Goal: Information Seeking & Learning: Learn about a topic

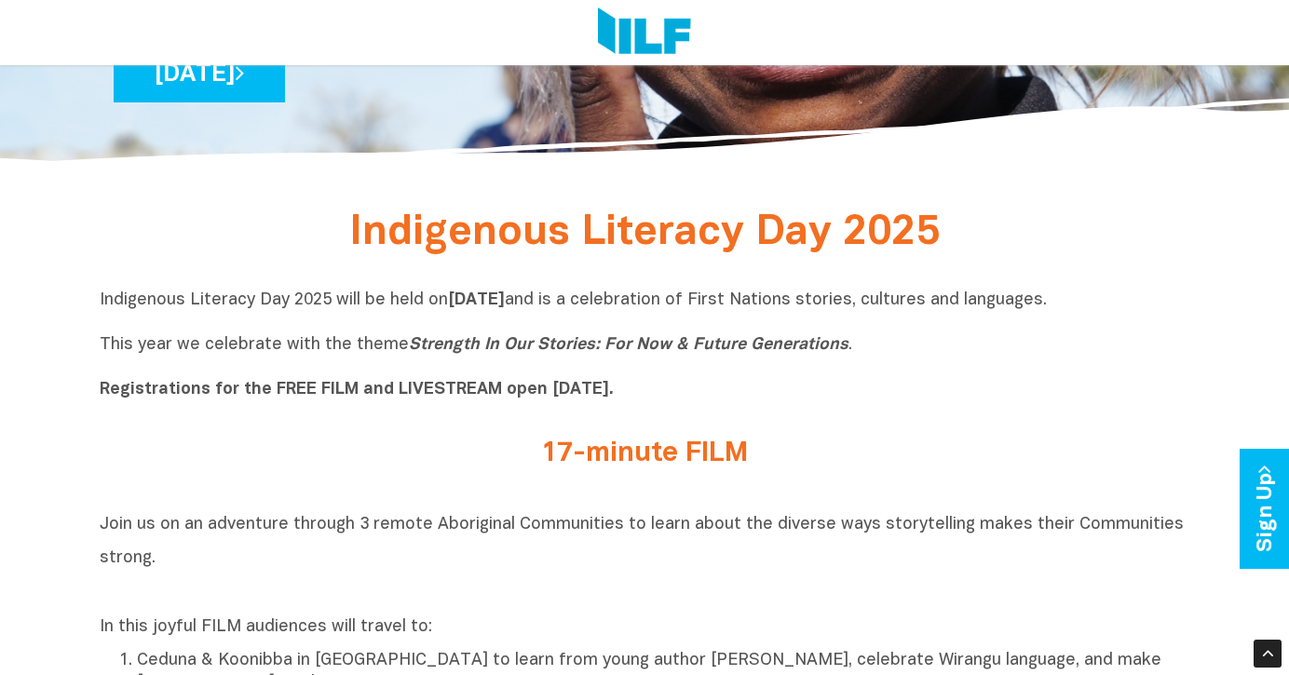
click at [303, 467] on h2 "17-minute FILM" at bounding box center [644, 454] width 699 height 31
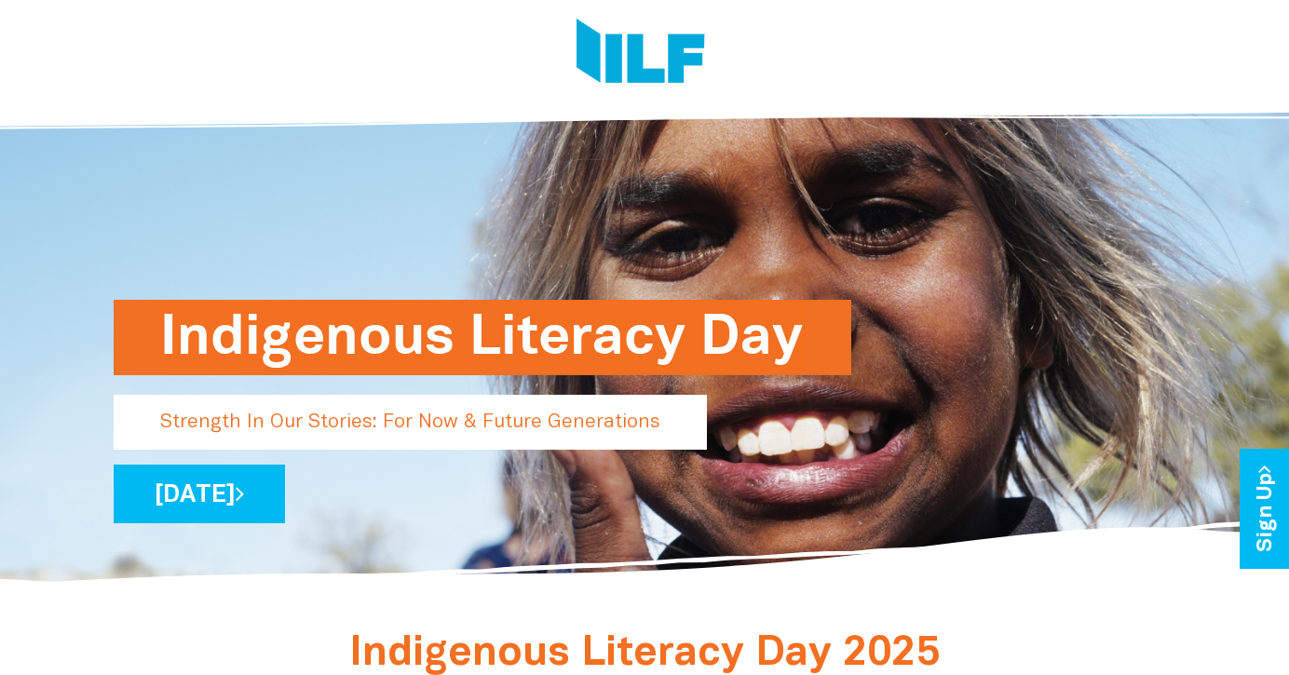
click at [208, 639] on div at bounding box center [191, 639] width 182 height 1
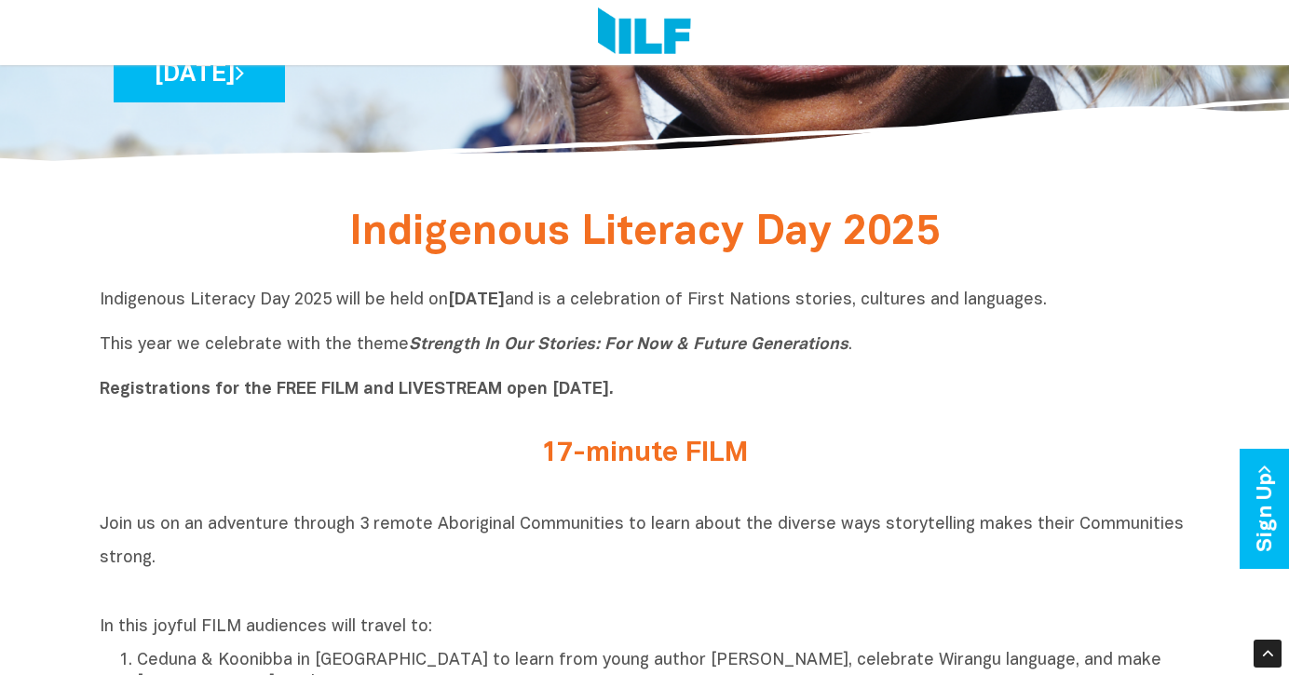
click at [1023, 381] on p "Indigenous Literacy Day 2025 will be held [DATE][DATE] and is a celebration of …" at bounding box center [645, 346] width 1090 height 112
click at [1135, 206] on div "Indigenous Literacy Day 2025" at bounding box center [645, 240] width 1090 height 72
click at [936, 337] on p "Indigenous Literacy Day 2025 will be held [DATE][DATE] and is a celebration of …" at bounding box center [645, 346] width 1090 height 112
click at [1029, 292] on p "Indigenous Literacy Day 2025 will be held [DATE][DATE] and is a celebration of …" at bounding box center [645, 346] width 1090 height 112
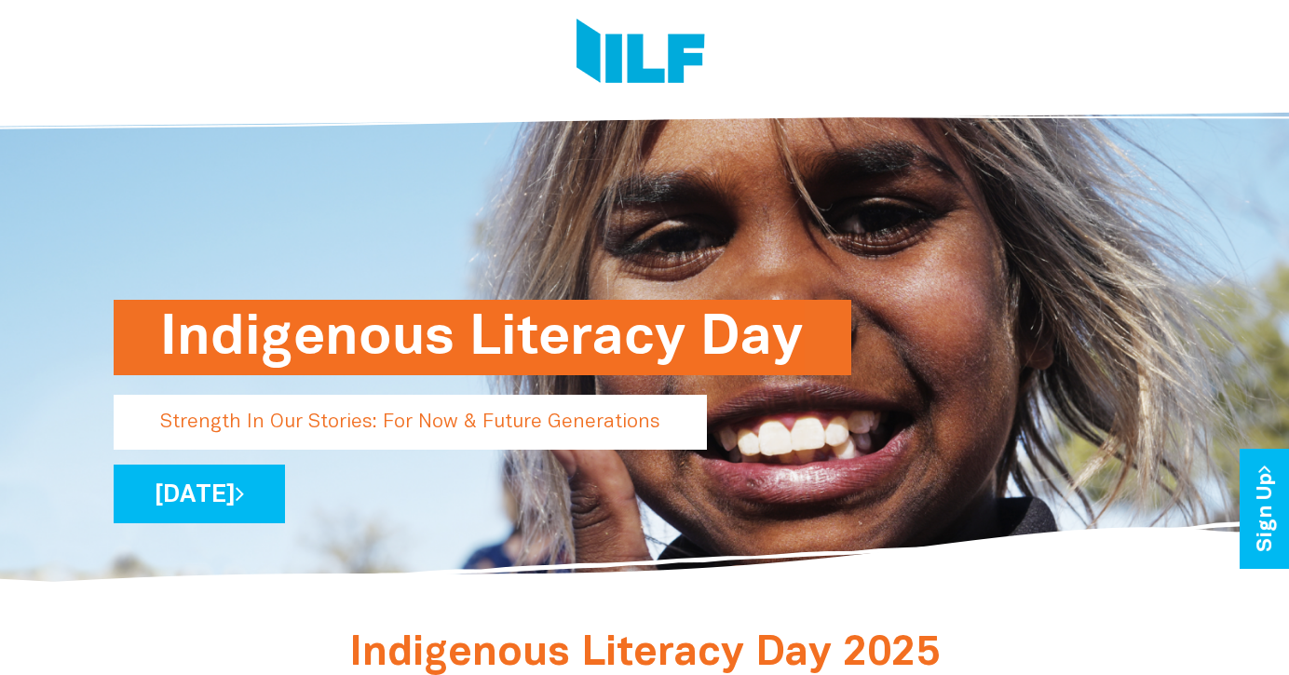
scroll to position [279, 0]
